Goal: Information Seeking & Learning: Learn about a topic

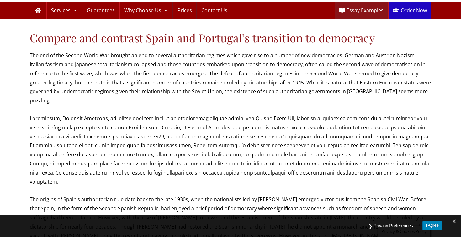
scroll to position [22, 0]
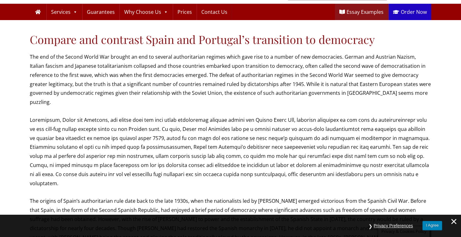
click at [456, 222] on span at bounding box center [454, 221] width 14 height 13
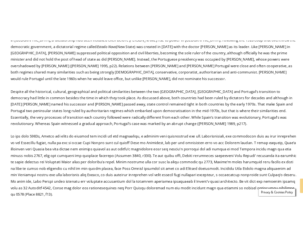
scroll to position [280, 0]
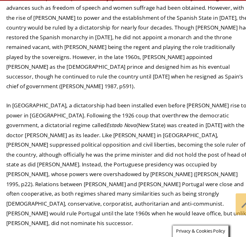
scroll to position [317, 0]
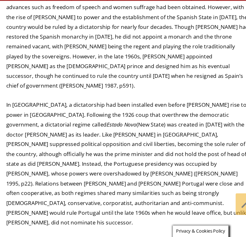
click at [113, 172] on p "In [GEOGRAPHIC_DATA], a dictatorship had been installed even before [PERSON_NAM…" at bounding box center [122, 168] width 227 height 117
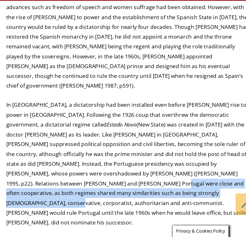
drag, startPoint x: 163, startPoint y: 160, endPoint x: 36, endPoint y: 179, distance: 129.1
click at [36, 179] on p "In [GEOGRAPHIC_DATA], a dictatorship had been installed even before [PERSON_NAM…" at bounding box center [122, 168] width 227 height 117
copy p "both regimes shared many similarities such as being strongly [DEMOGRAPHIC_DATA]…"
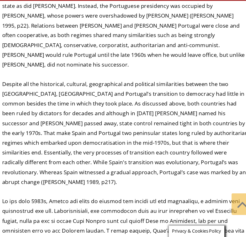
scroll to position [496, 0]
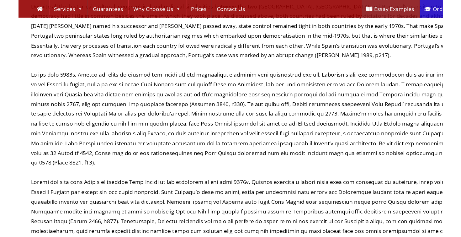
scroll to position [362, 0]
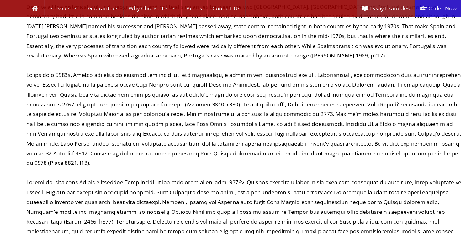
click at [205, 164] on p at bounding box center [231, 200] width 402 height 72
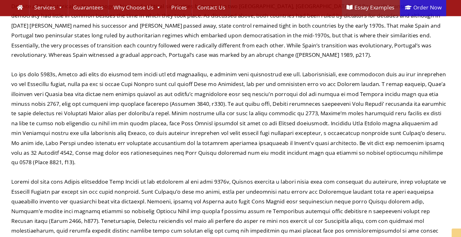
click at [58, 65] on p at bounding box center [231, 110] width 402 height 90
click at [114, 65] on p at bounding box center [231, 110] width 402 height 90
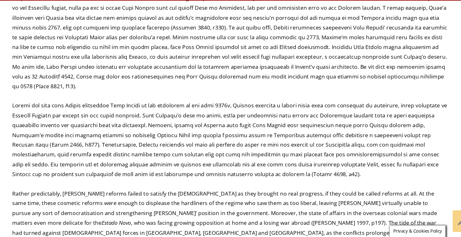
scroll to position [414, 0]
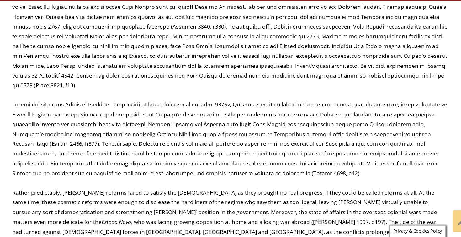
click at [278, 110] on p at bounding box center [231, 146] width 402 height 72
click at [180, 55] on p at bounding box center [231, 56] width 402 height 90
click at [178, 61] on p at bounding box center [231, 56] width 402 height 90
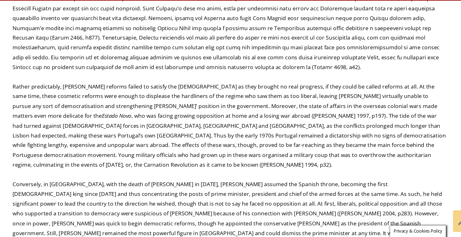
scroll to position [513, 0]
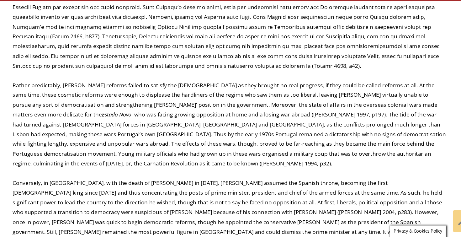
click at [107, 33] on p at bounding box center [231, 47] width 402 height 72
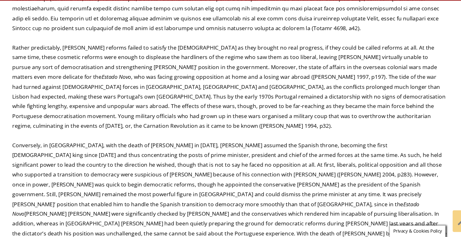
scroll to position [551, 0]
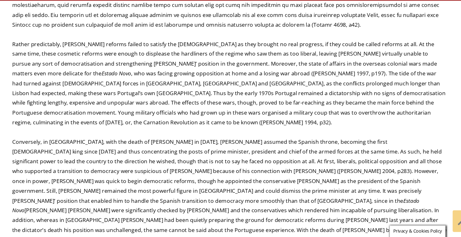
drag, startPoint x: 99, startPoint y: 23, endPoint x: 100, endPoint y: 27, distance: 3.5
click at [100, 55] on p "Rather predictably, [PERSON_NAME] reforms failed to satisfy the [DEMOGRAPHIC_DA…" at bounding box center [231, 95] width 402 height 81
click at [276, 145] on p "Conversely, in [GEOGRAPHIC_DATA], with the death of [PERSON_NAME] in [DATE], [P…" at bounding box center [231, 199] width 402 height 109
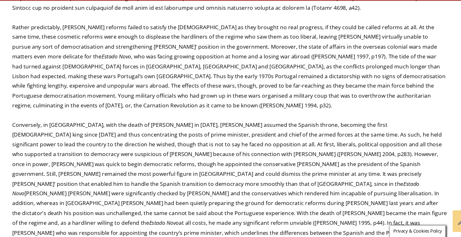
scroll to position [567, 0]
